Goal: Information Seeking & Learning: Check status

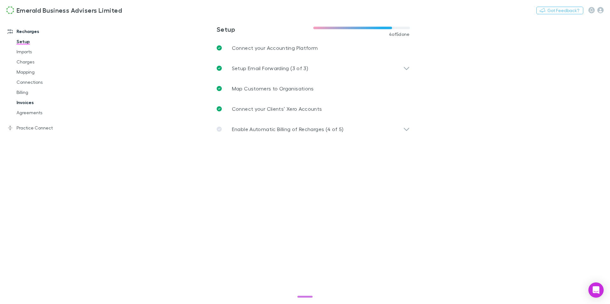
click at [28, 103] on link "Invoices" at bounding box center [45, 102] width 71 height 10
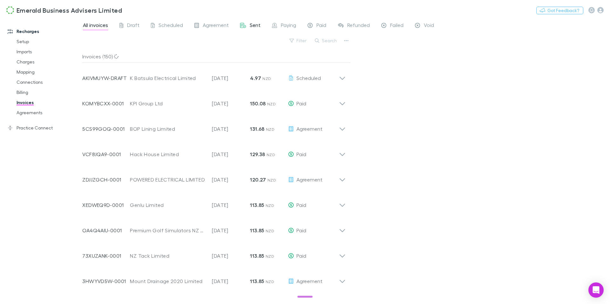
click at [253, 25] on span "Sent" at bounding box center [255, 26] width 11 height 8
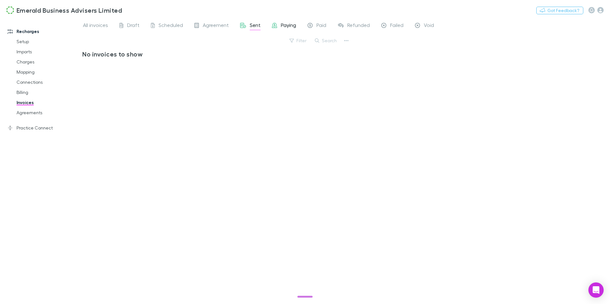
click at [292, 27] on span "Paying" at bounding box center [288, 26] width 15 height 8
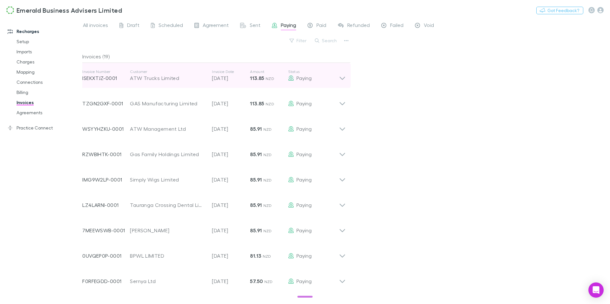
click at [343, 78] on icon at bounding box center [341, 78] width 5 height 3
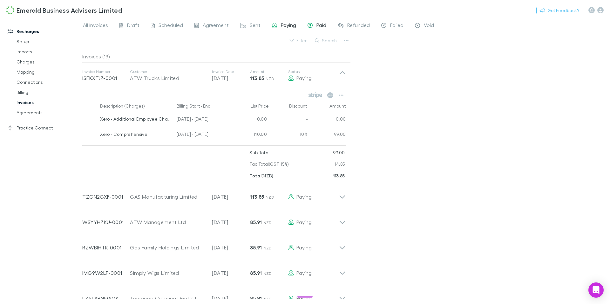
click at [319, 25] on span "Paid" at bounding box center [321, 26] width 10 height 8
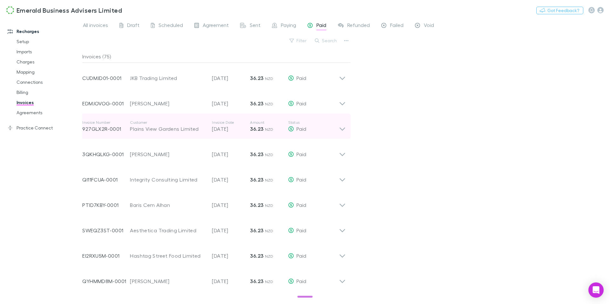
scroll to position [916, 0]
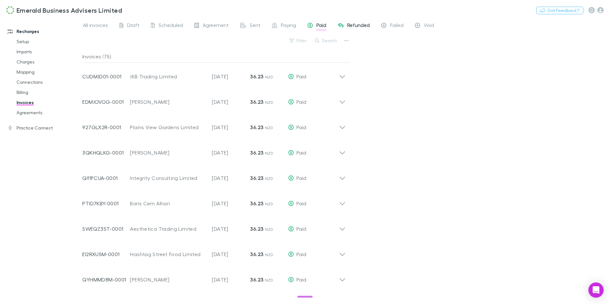
click at [354, 27] on span "Refunded" at bounding box center [358, 26] width 23 height 8
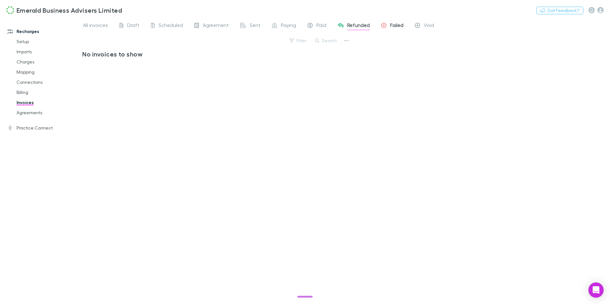
click at [392, 27] on span "Failed" at bounding box center [396, 26] width 13 height 8
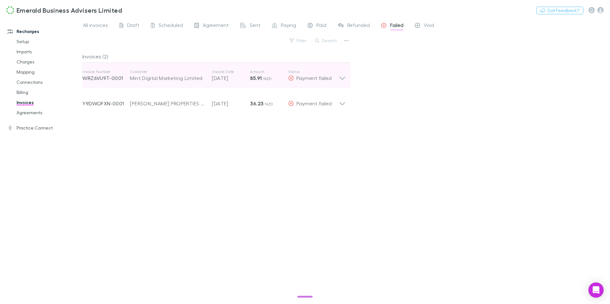
click at [344, 80] on icon at bounding box center [342, 75] width 7 height 13
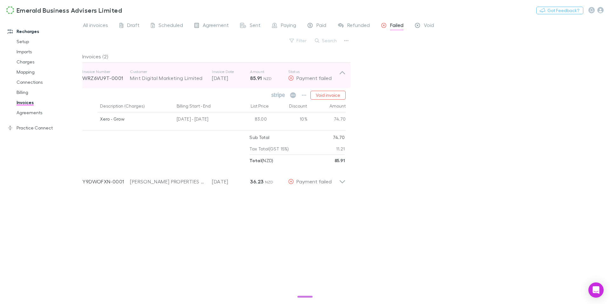
click at [344, 80] on icon at bounding box center [342, 75] width 7 height 13
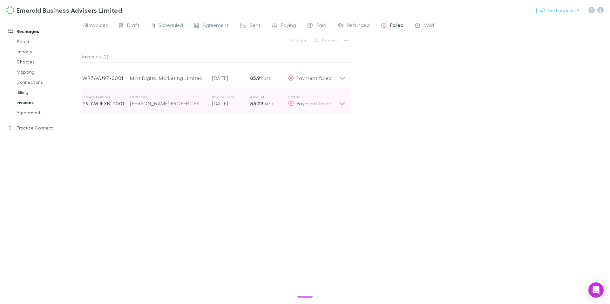
click at [341, 102] on icon at bounding box center [342, 101] width 7 height 13
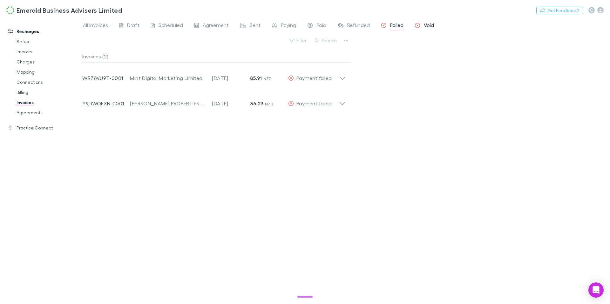
click at [426, 24] on span "Void" at bounding box center [429, 26] width 10 height 8
click at [393, 25] on span "Failed" at bounding box center [396, 26] width 13 height 8
click at [134, 27] on span "Draft" at bounding box center [133, 26] width 12 height 8
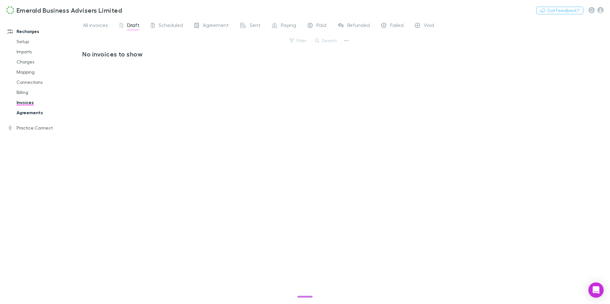
click at [35, 112] on link "Agreements" at bounding box center [45, 113] width 71 height 10
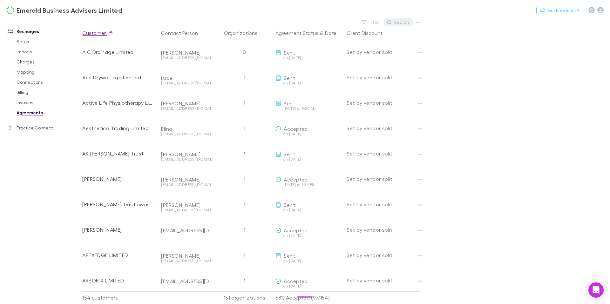
click at [400, 20] on button "Search" at bounding box center [398, 22] width 29 height 8
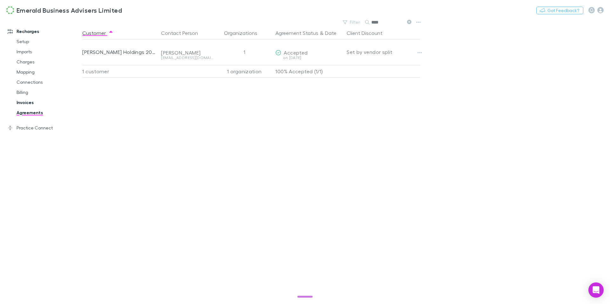
type input "****"
click at [26, 103] on link "Invoices" at bounding box center [45, 102] width 71 height 10
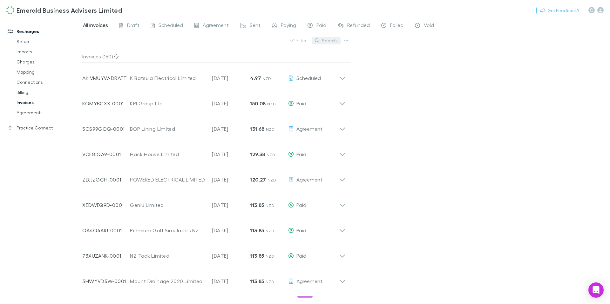
click at [331, 42] on button "Search" at bounding box center [326, 41] width 29 height 8
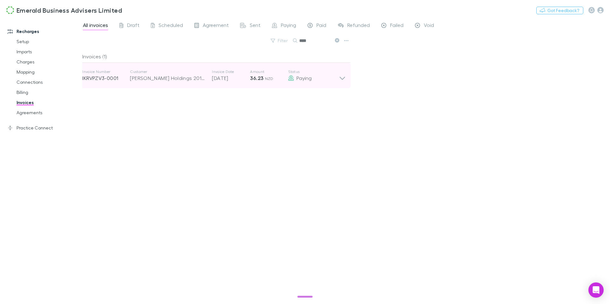
type input "****"
click at [342, 81] on icon at bounding box center [342, 75] width 7 height 13
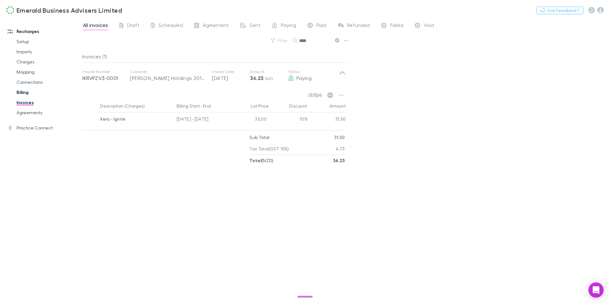
click at [22, 93] on link "Billing" at bounding box center [45, 92] width 71 height 10
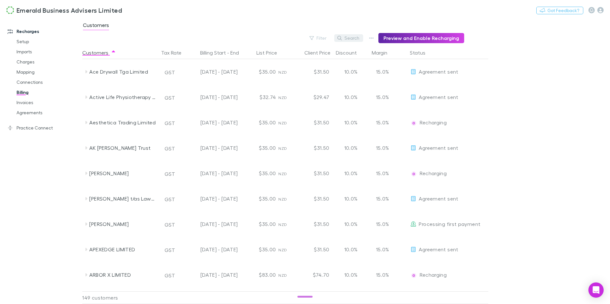
click at [355, 39] on button "Search" at bounding box center [348, 38] width 29 height 8
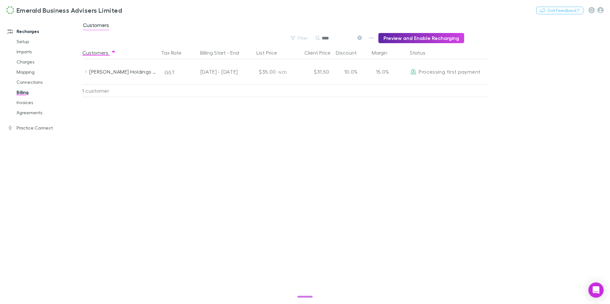
type input "****"
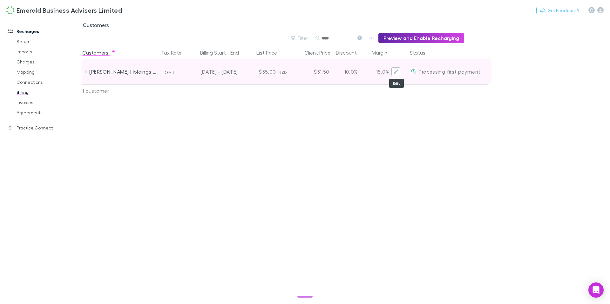
click at [394, 72] on icon "Edit" at bounding box center [395, 72] width 4 height 4
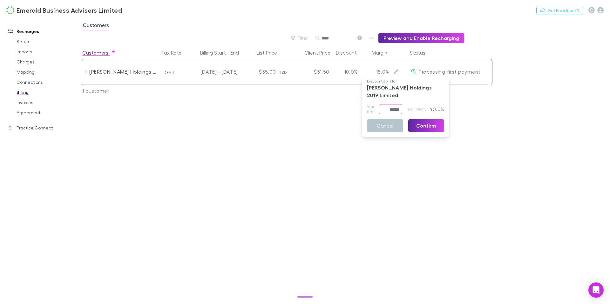
drag, startPoint x: 382, startPoint y: 103, endPoint x: 419, endPoint y: 103, distance: 36.5
click at [419, 104] on div "Your firm ***** ​ Your client 40.0%" at bounding box center [405, 109] width 77 height 10
type input "*****"
click at [430, 119] on button "Confirm" at bounding box center [426, 125] width 36 height 13
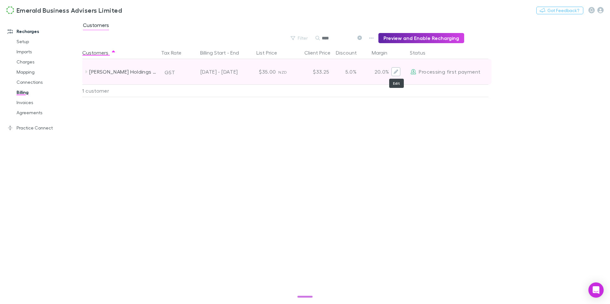
click at [394, 72] on icon "Edit" at bounding box center [395, 72] width 4 height 4
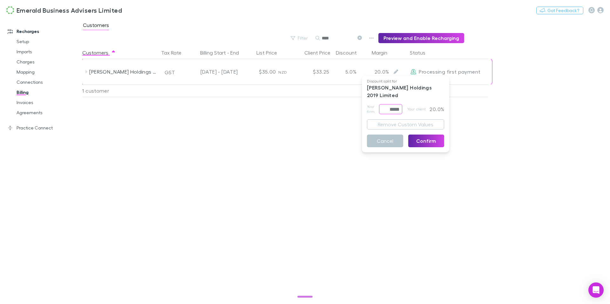
drag, startPoint x: 384, startPoint y: 102, endPoint x: 420, endPoint y: 102, distance: 36.2
click at [420, 104] on div "Your firm ***** ​ Your client 20.0%" at bounding box center [405, 109] width 77 height 10
type input "*****"
click at [433, 135] on button "Confirm" at bounding box center [426, 141] width 36 height 13
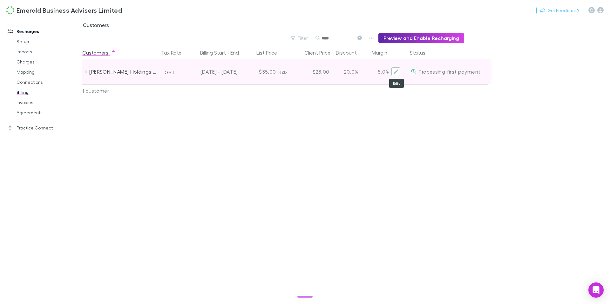
click at [393, 72] on button "Edit" at bounding box center [395, 71] width 9 height 9
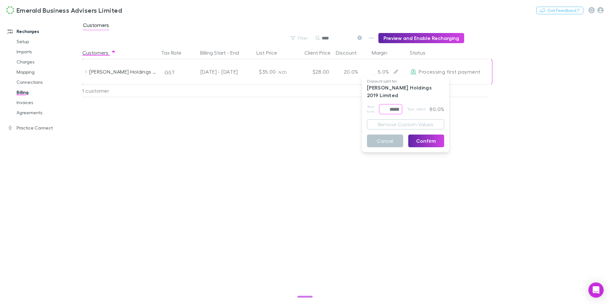
drag, startPoint x: 383, startPoint y: 100, endPoint x: 404, endPoint y: 100, distance: 21.3
click at [404, 104] on div "Your firm ***** ​ Your client 80.0%" at bounding box center [405, 109] width 77 height 10
type input "*****"
click at [423, 135] on button "Confirm" at bounding box center [426, 141] width 36 height 13
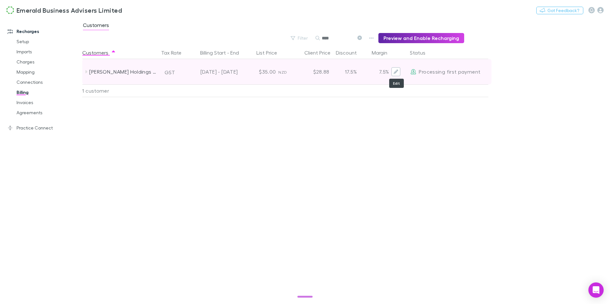
click at [398, 71] on icon "Edit" at bounding box center [395, 72] width 4 height 4
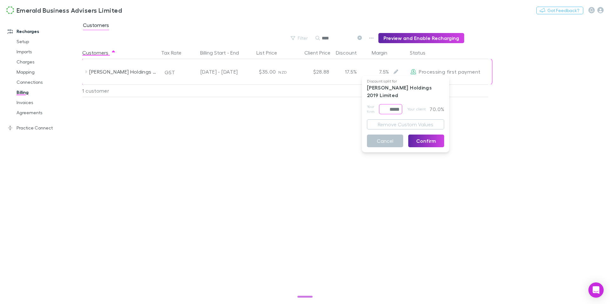
drag, startPoint x: 380, startPoint y: 101, endPoint x: 420, endPoint y: 104, distance: 40.1
click at [420, 104] on div "Your firm ***** ​ Your client 70.0%" at bounding box center [405, 109] width 77 height 10
type input "*****"
click at [430, 135] on button "Confirm" at bounding box center [426, 141] width 36 height 13
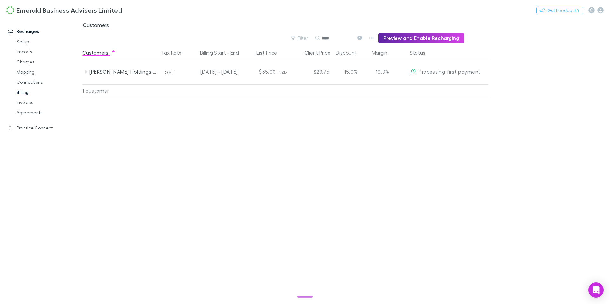
click at [381, 125] on div "Customers Tax Rate Billing Start - End List Price Client Price Discount Margin …" at bounding box center [300, 175] width 437 height 258
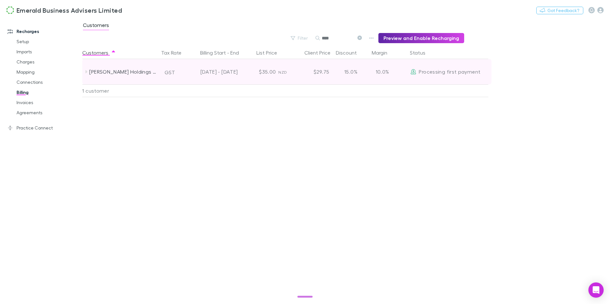
click at [87, 72] on icon at bounding box center [86, 71] width 5 height 5
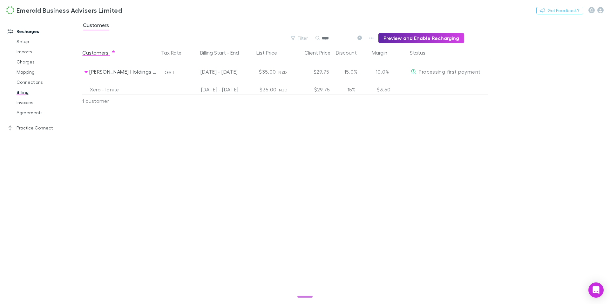
click at [23, 94] on link "Billing" at bounding box center [45, 92] width 71 height 10
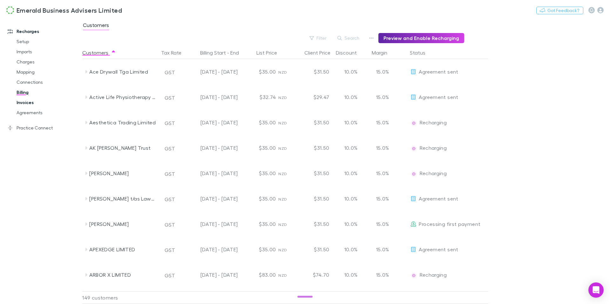
click at [24, 103] on link "Invoices" at bounding box center [45, 102] width 71 height 10
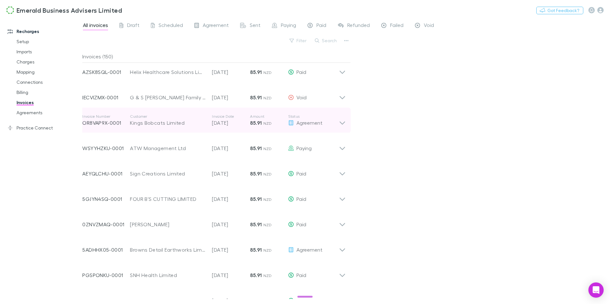
scroll to position [540, 0]
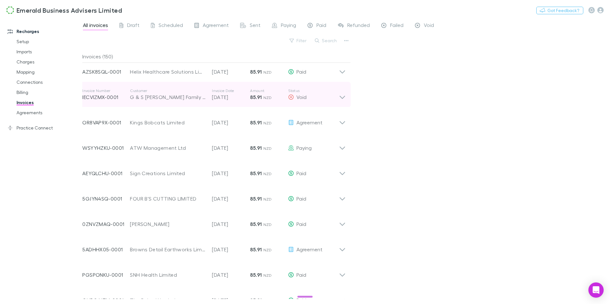
click at [341, 101] on icon at bounding box center [342, 94] width 7 height 13
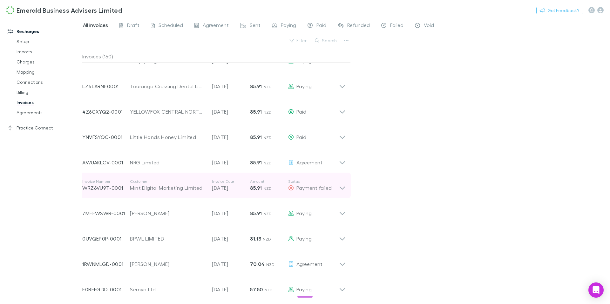
scroll to position [1033, 0]
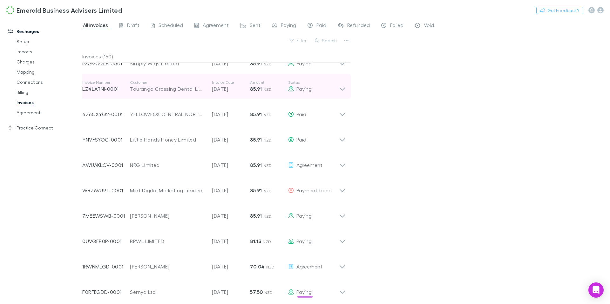
click at [342, 92] on icon at bounding box center [342, 86] width 7 height 13
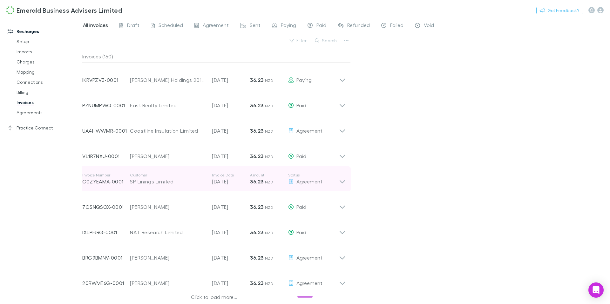
scroll to position [1454, 0]
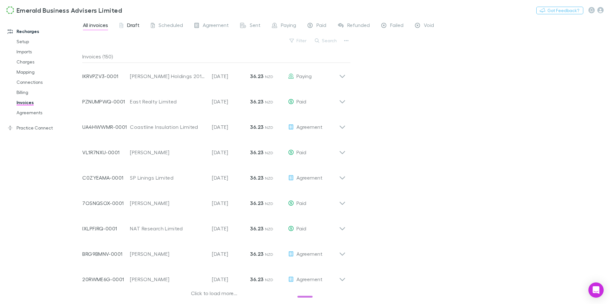
click at [127, 26] on span "Draft" at bounding box center [133, 26] width 12 height 8
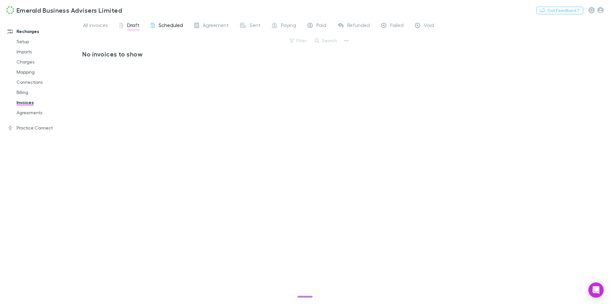
drag, startPoint x: 127, startPoint y: 26, endPoint x: 175, endPoint y: 26, distance: 48.3
click at [175, 26] on span "Scheduled" at bounding box center [170, 26] width 24 height 8
click at [215, 27] on span "Agreement" at bounding box center [216, 26] width 26 height 8
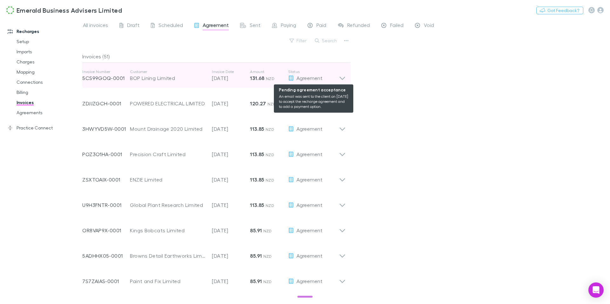
click at [337, 81] on div "Agreement" at bounding box center [313, 78] width 51 height 8
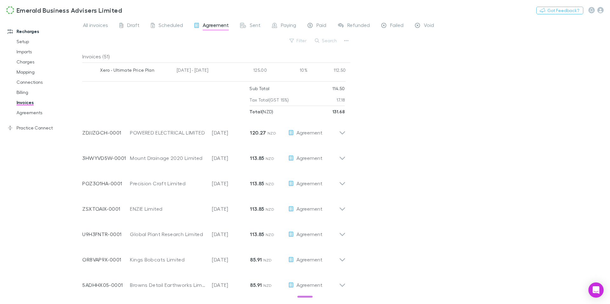
scroll to position [91, 0]
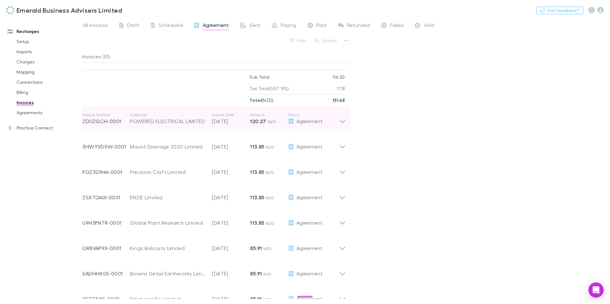
click at [339, 121] on icon at bounding box center [342, 118] width 7 height 13
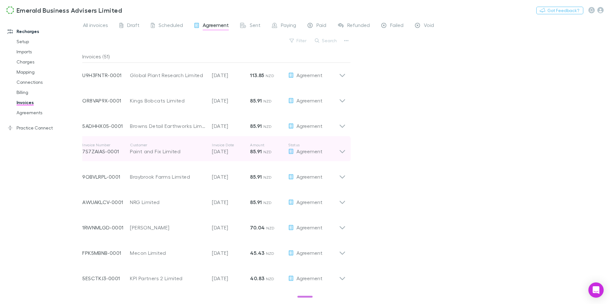
scroll to position [364, 0]
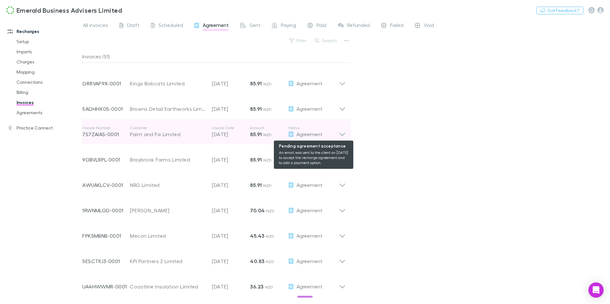
click at [338, 135] on div "Agreement" at bounding box center [313, 135] width 51 height 8
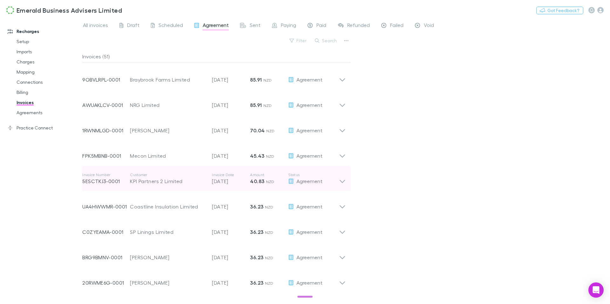
scroll to position [525, 0]
click at [331, 174] on p "Status" at bounding box center [313, 172] width 51 height 5
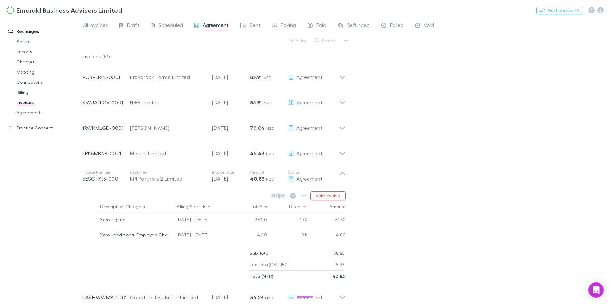
click at [254, 19] on div "Emerald Business Advisers Limited Nothing Got Feedback?" at bounding box center [305, 10] width 610 height 20
click at [255, 23] on span "Sent" at bounding box center [255, 26] width 11 height 8
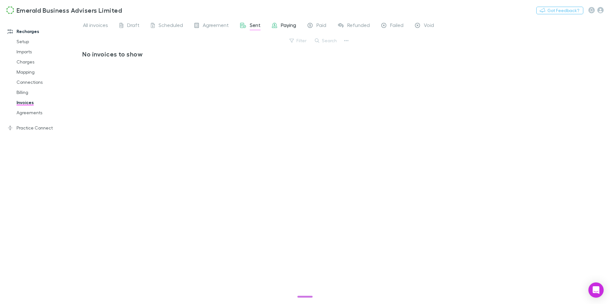
click at [285, 26] on span "Paying" at bounding box center [288, 26] width 15 height 8
